Goal: Task Accomplishment & Management: Complete application form

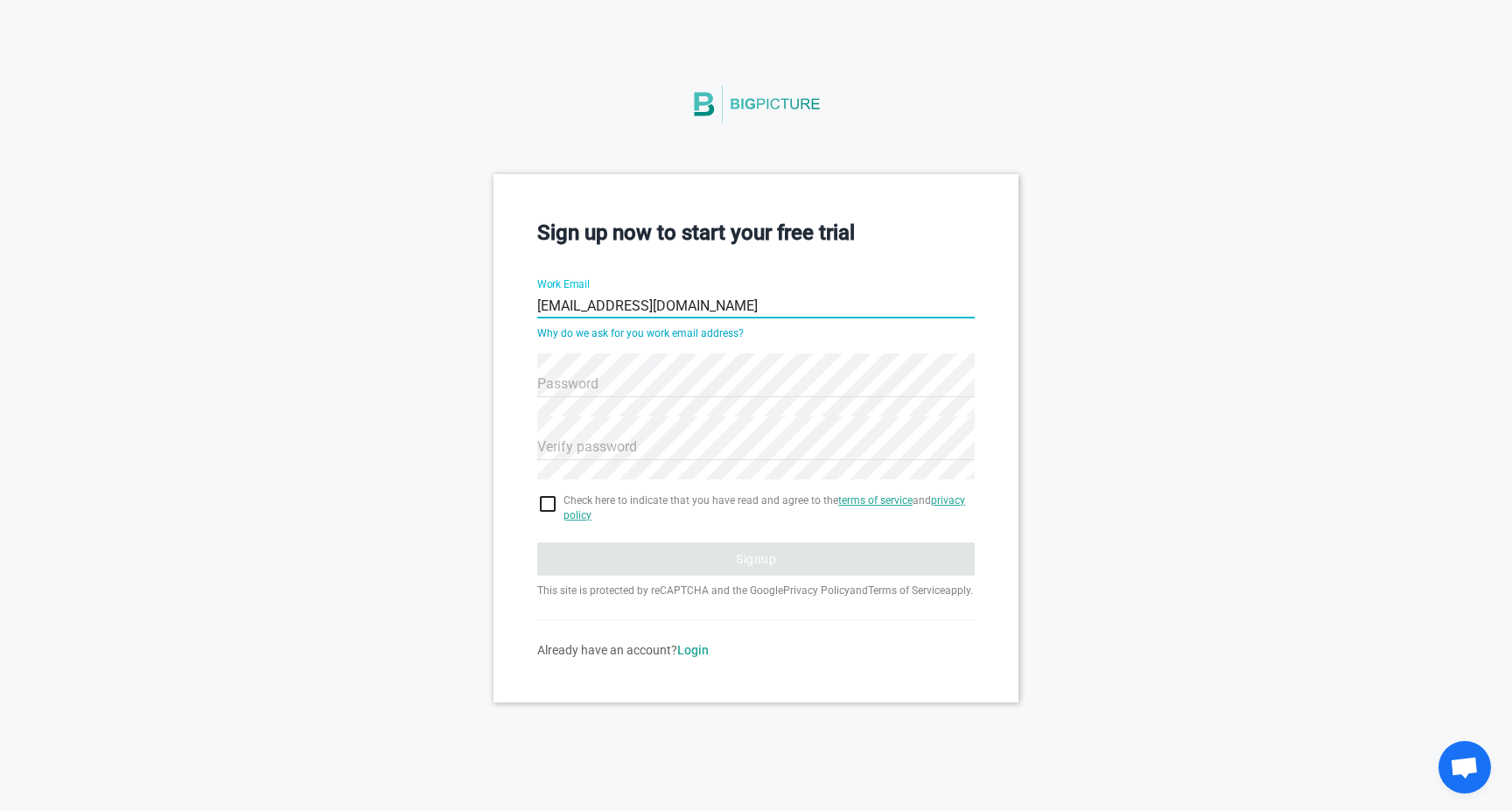
type input "millerryan@me.com"
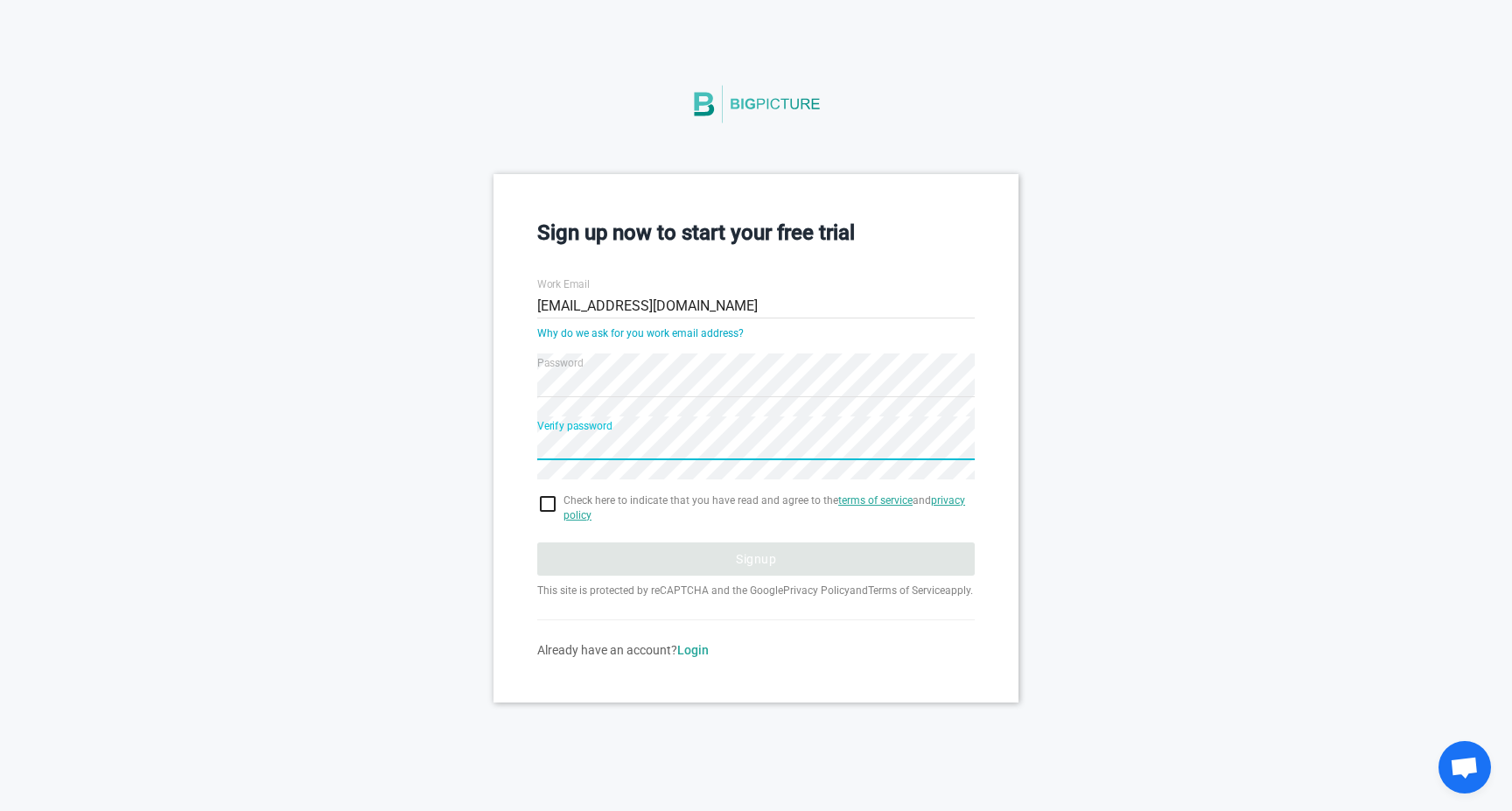
click at [552, 505] on input "checkbox" at bounding box center [756, 504] width 438 height 21
checkbox input "true"
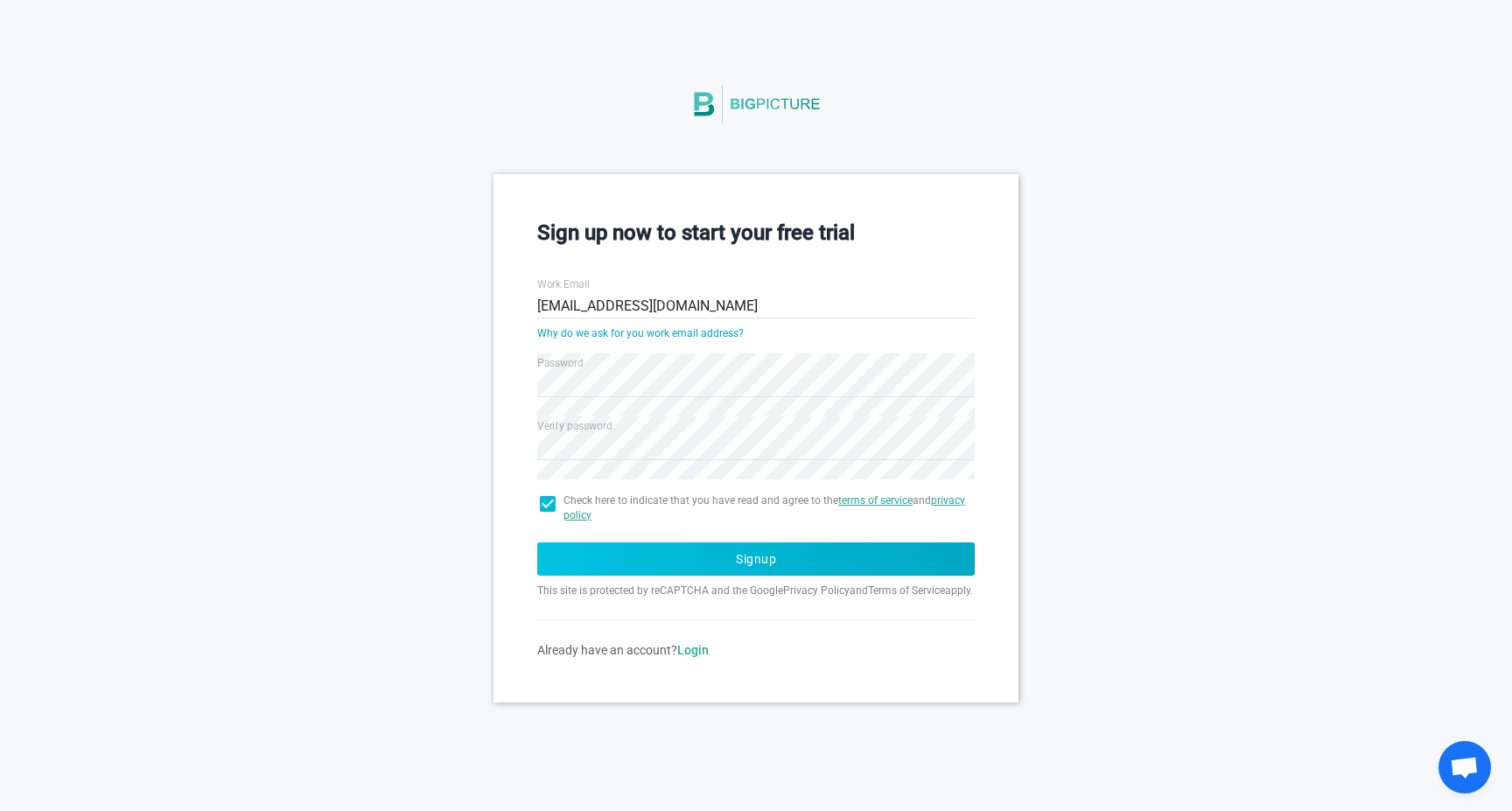
click at [580, 553] on button "Signup" at bounding box center [756, 558] width 438 height 33
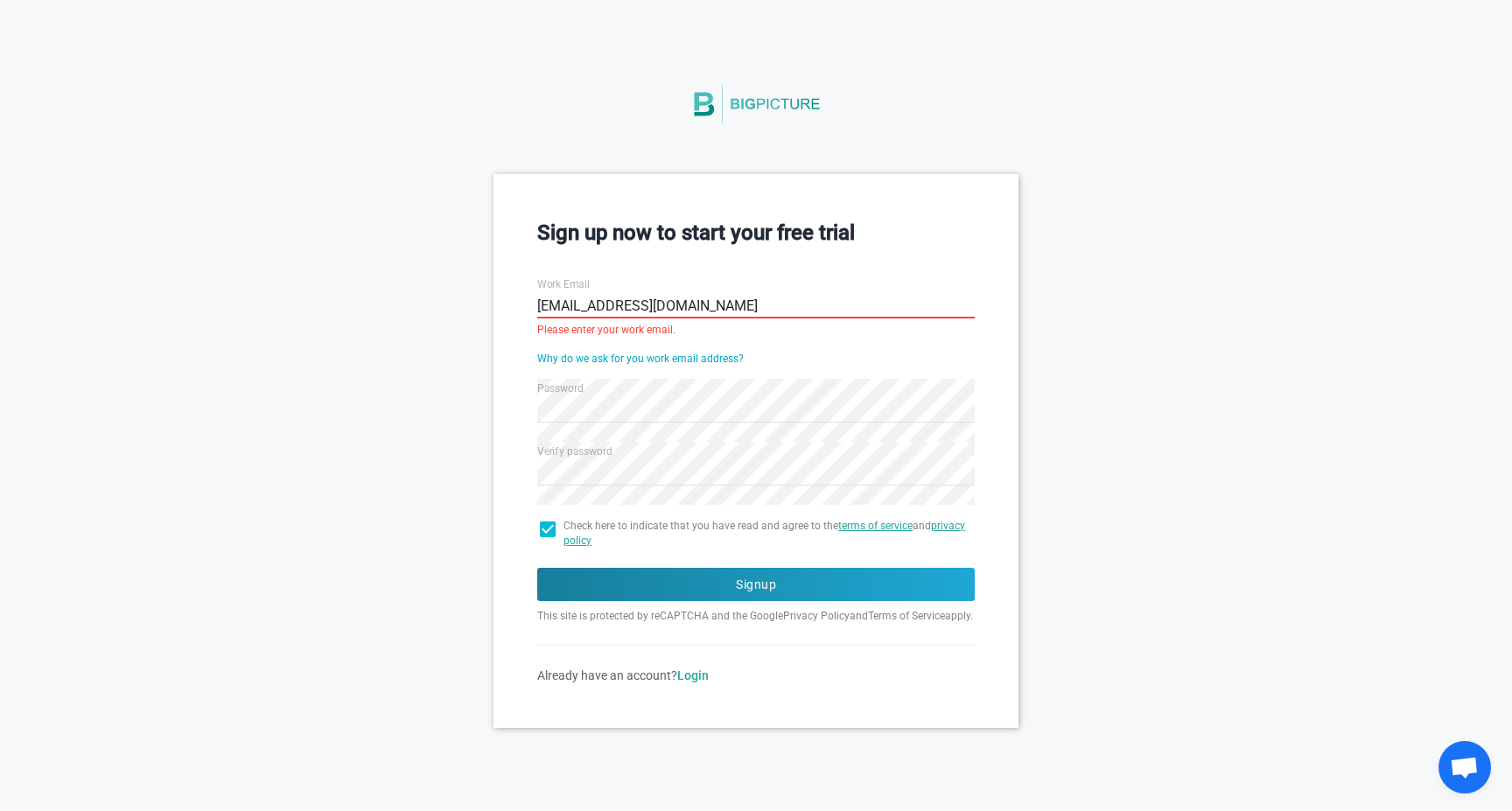
click at [616, 310] on input "millerryan@me.com" at bounding box center [756, 306] width 438 height 63
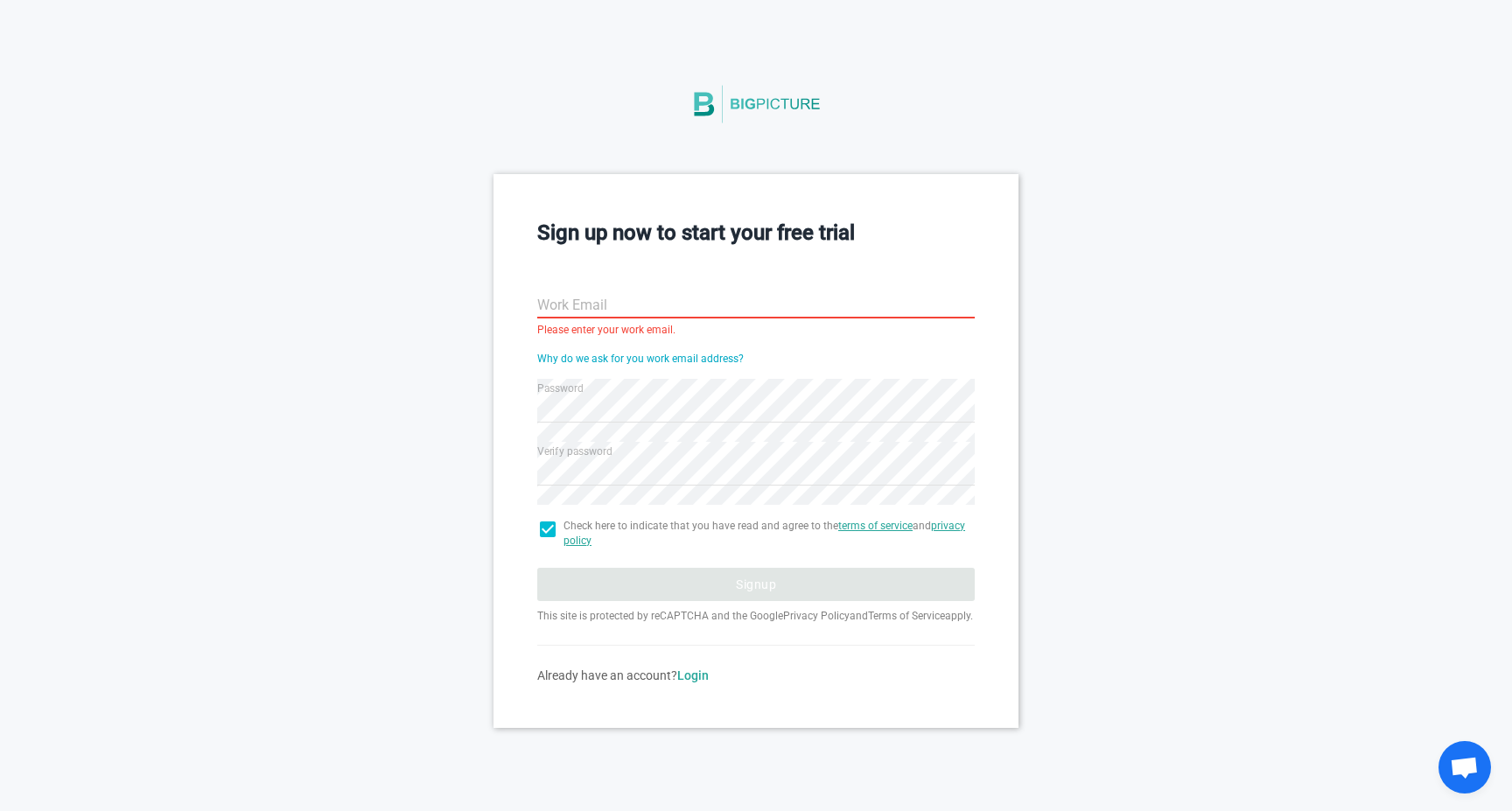
click at [621, 373] on div "Password" at bounding box center [756, 398] width 438 height 63
click at [620, 360] on link "Why do we ask for you work email address?" at bounding box center [640, 358] width 207 height 12
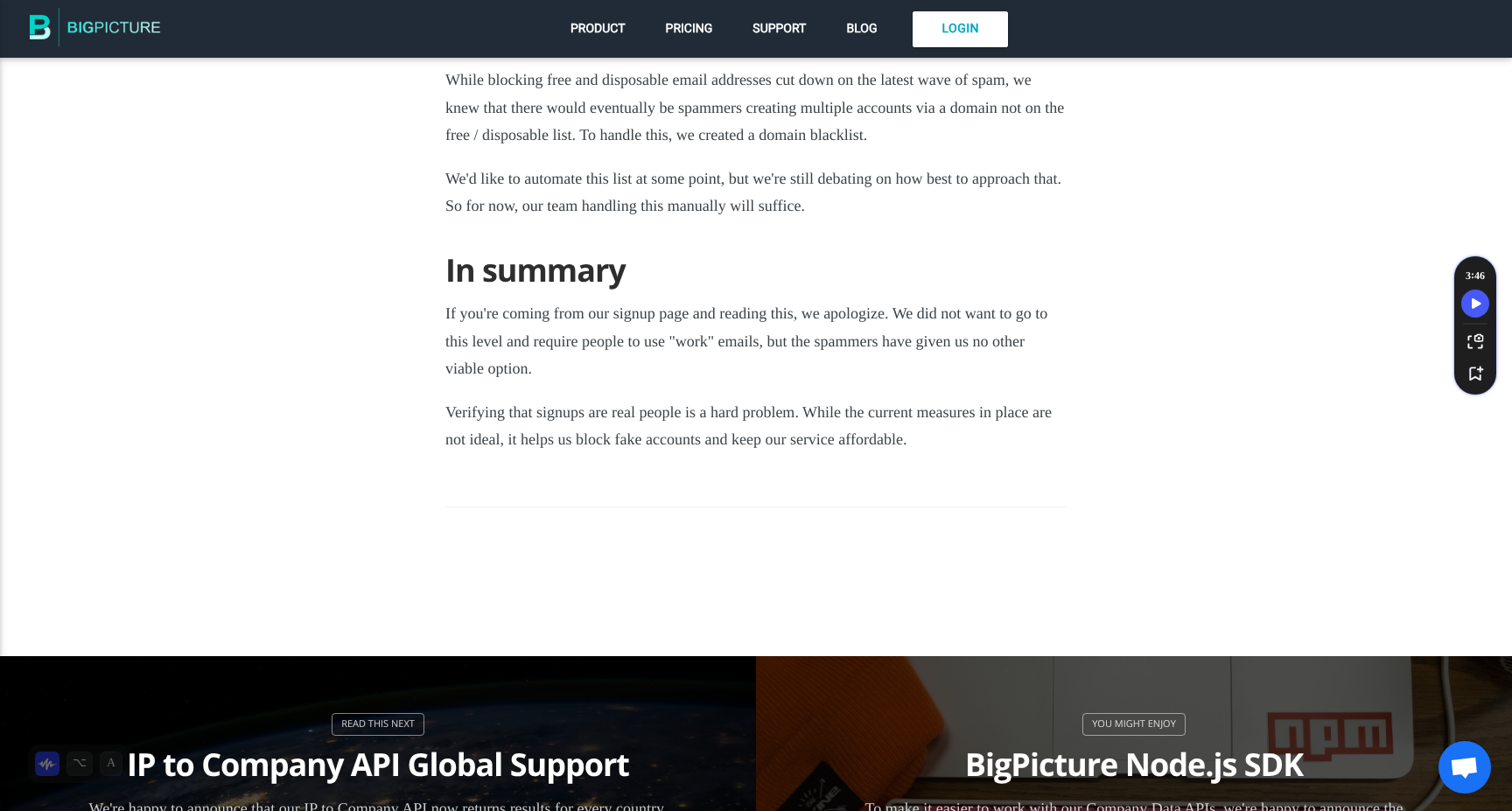
scroll to position [2932, 0]
